Goal: Task Accomplishment & Management: Use online tool/utility

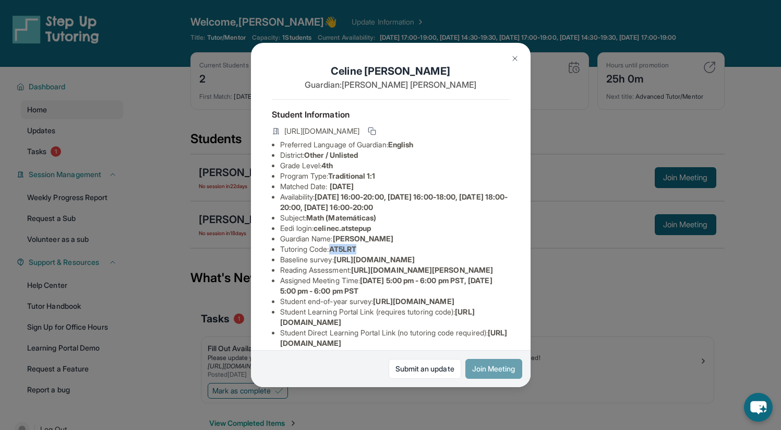
scroll to position [26, 0]
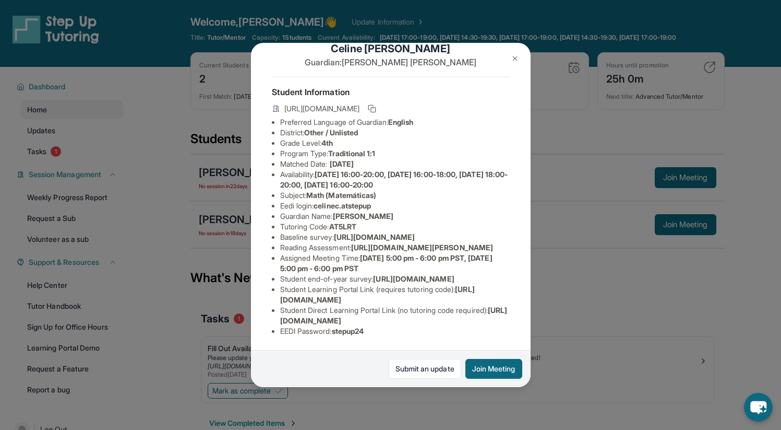
click at [444, 221] on li "Guardian Name : [PERSON_NAME]" at bounding box center [395, 216] width 230 height 10
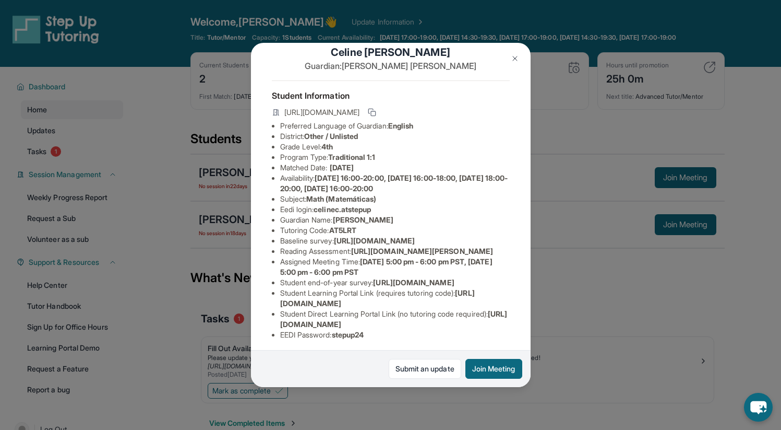
scroll to position [0, 0]
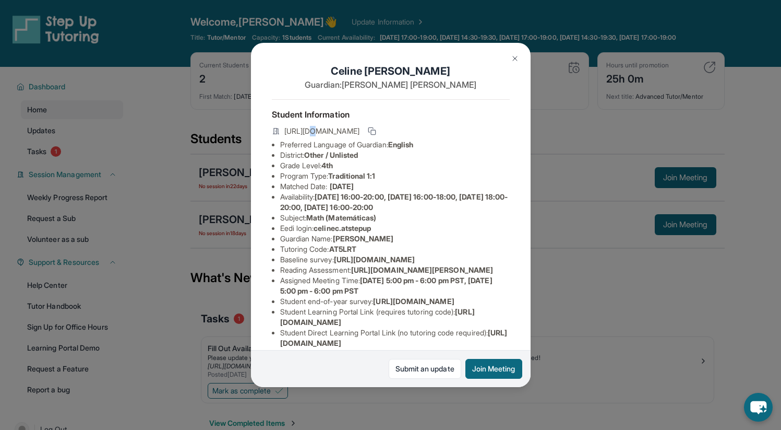
click at [308, 134] on span "[URL][DOMAIN_NAME]" at bounding box center [321, 131] width 75 height 10
click at [476, 139] on div "[URL][DOMAIN_NAME]" at bounding box center [391, 132] width 238 height 15
click at [485, 366] on button "Join Meeting" at bounding box center [494, 369] width 57 height 20
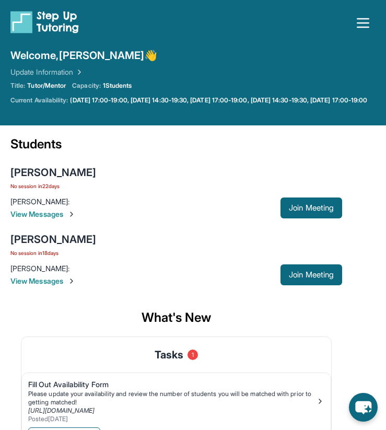
click at [291, 94] on div "Title: Tutor/Mentor Capacity: 1 Students Current Availability: [DATE] 17:00-19:…" at bounding box center [192, 92] width 365 height 23
click at [364, 9] on div "Open sidebar Welcome, [PERSON_NAME] 👋 Update Information Title: Tutor/Mentor Ca…" at bounding box center [193, 62] width 387 height 125
click at [364, 23] on icon "button" at bounding box center [363, 23] width 11 height 8
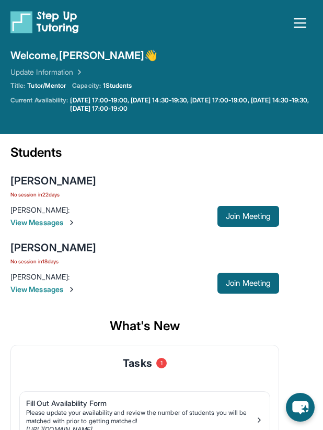
click at [302, 17] on icon "button" at bounding box center [299, 23] width 17 height 17
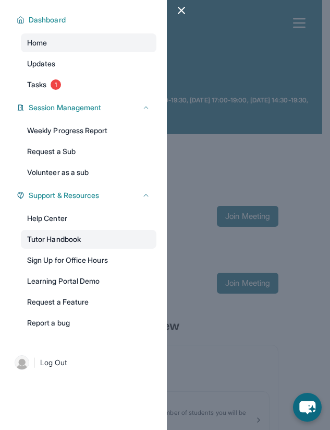
click at [97, 236] on link "Tutor Handbook" at bounding box center [89, 239] width 136 height 19
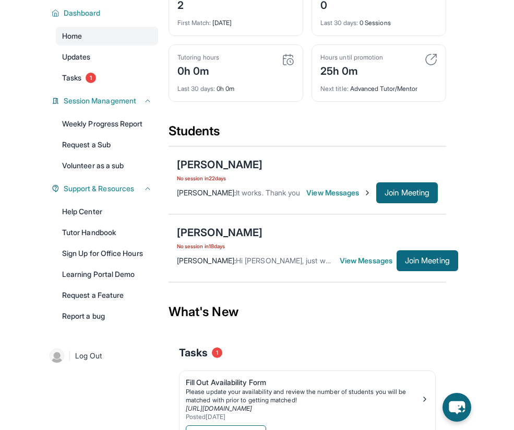
scroll to position [91, 0]
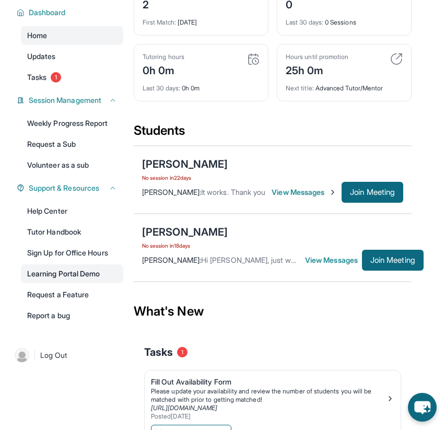
click at [87, 283] on link "Learning Portal Demo" at bounding box center [72, 273] width 102 height 19
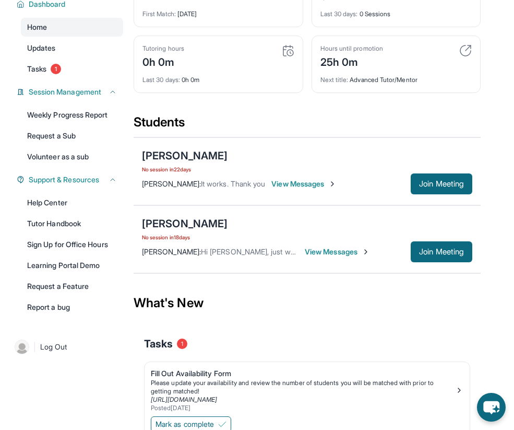
scroll to position [0, 0]
